Goal: Find specific page/section: Find specific page/section

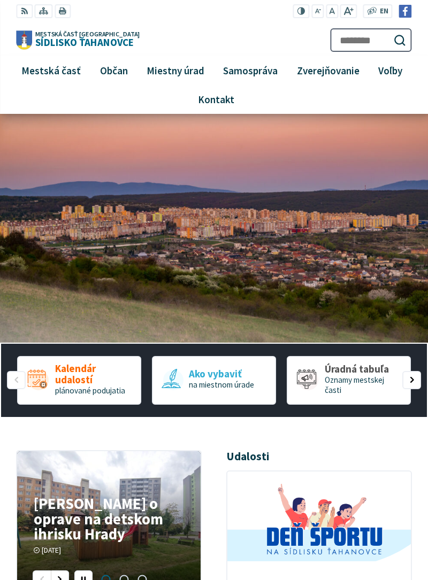
click at [326, 70] on span "Zverejňovanie" at bounding box center [328, 70] width 71 height 29
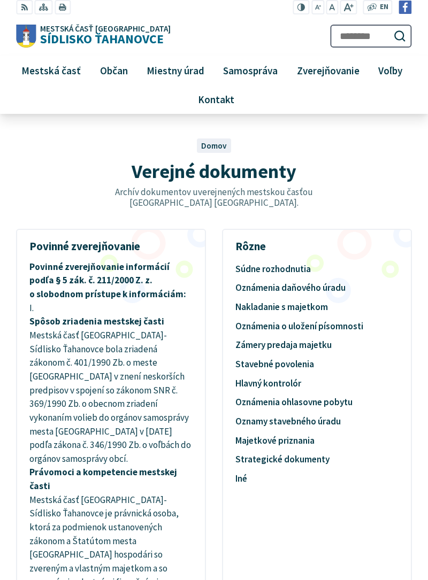
click at [326, 70] on span "Zverejňovanie" at bounding box center [328, 70] width 71 height 29
click at [317, 74] on span "Zverejňovanie" at bounding box center [328, 70] width 71 height 29
click at [317, 79] on span "Zverejňovanie" at bounding box center [328, 70] width 71 height 29
click at [325, 76] on span "Zverejňovanie" at bounding box center [328, 70] width 71 height 29
click at [323, 70] on span "Zverejňovanie" at bounding box center [328, 70] width 71 height 29
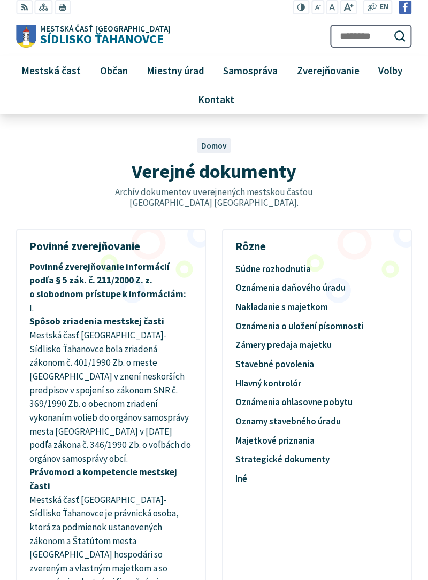
click at [325, 70] on span "Zverejňovanie" at bounding box center [328, 70] width 71 height 29
click at [330, 93] on link "Kontakt" at bounding box center [216, 99] width 392 height 29
click at [324, 69] on span "Zverejňovanie" at bounding box center [328, 70] width 71 height 29
click at [327, 73] on span "Zverejňovanie" at bounding box center [328, 70] width 71 height 29
click at [327, 71] on span "Zverejňovanie" at bounding box center [328, 70] width 71 height 29
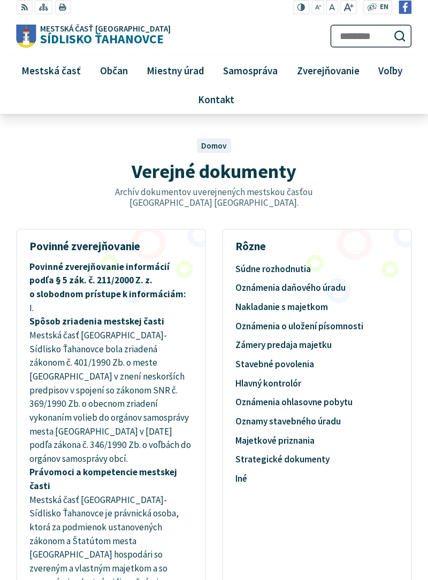
click at [322, 79] on span "Zverejňovanie" at bounding box center [328, 70] width 71 height 29
click at [328, 74] on span "Zverejňovanie" at bounding box center [328, 70] width 71 height 29
click at [321, 76] on span "Zverejňovanie" at bounding box center [328, 70] width 71 height 29
click at [322, 73] on span "Zverejňovanie" at bounding box center [328, 70] width 71 height 29
click at [324, 77] on span "Zverejňovanie" at bounding box center [328, 70] width 71 height 29
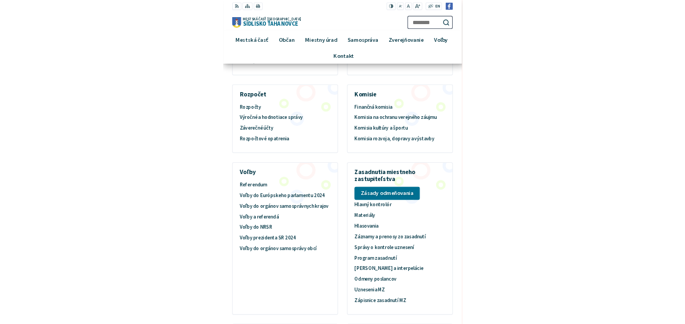
scroll to position [5646, 0]
